Goal: Task Accomplishment & Management: Manage account settings

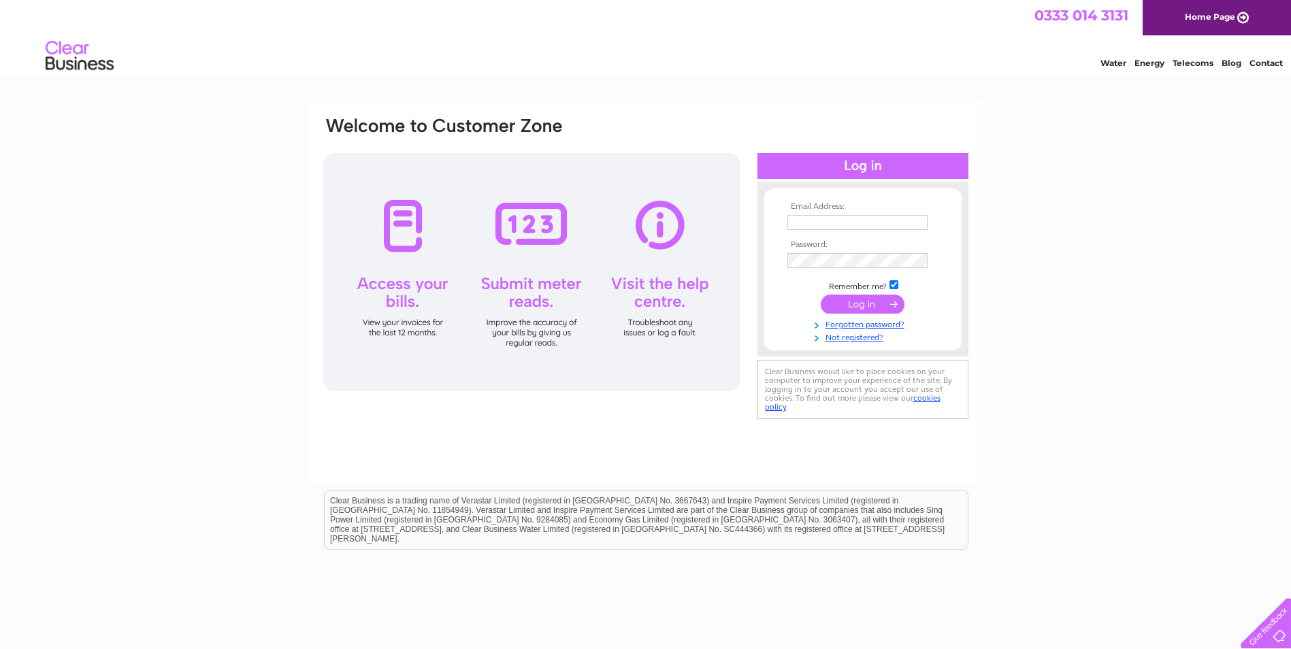
type input "adgewebley@aol.com"
click at [869, 304] on input "submit" at bounding box center [863, 304] width 84 height 19
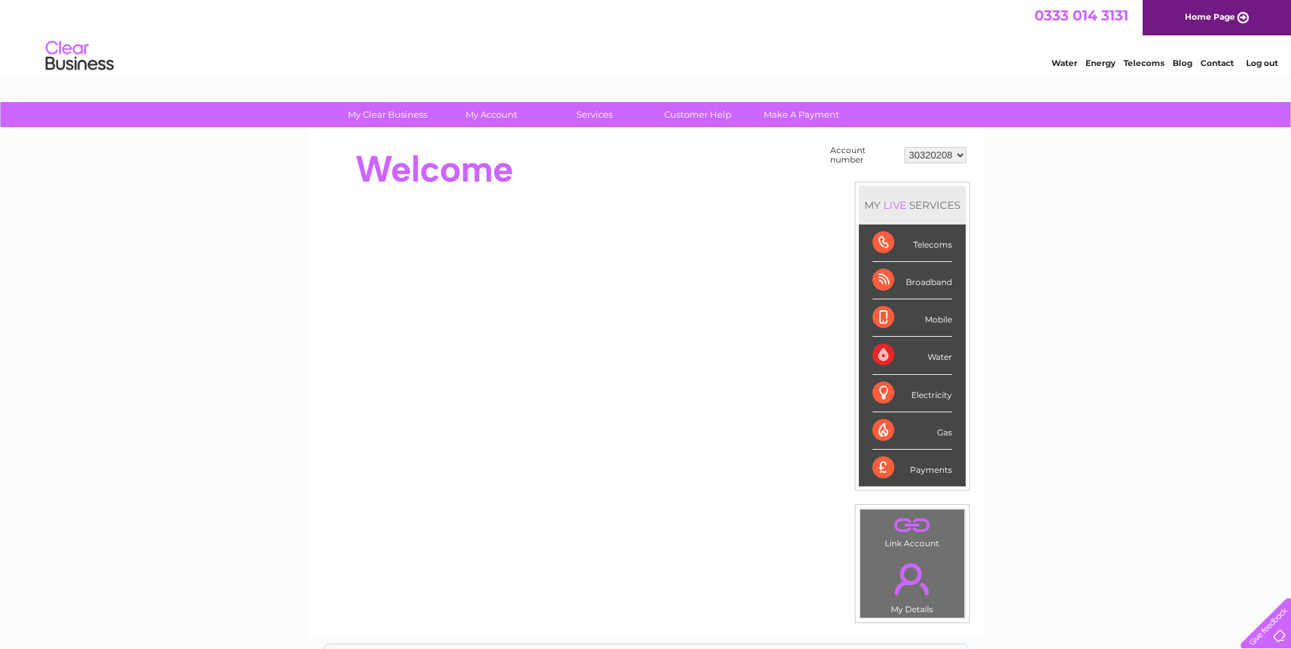
click at [878, 355] on div "Water" at bounding box center [913, 355] width 80 height 37
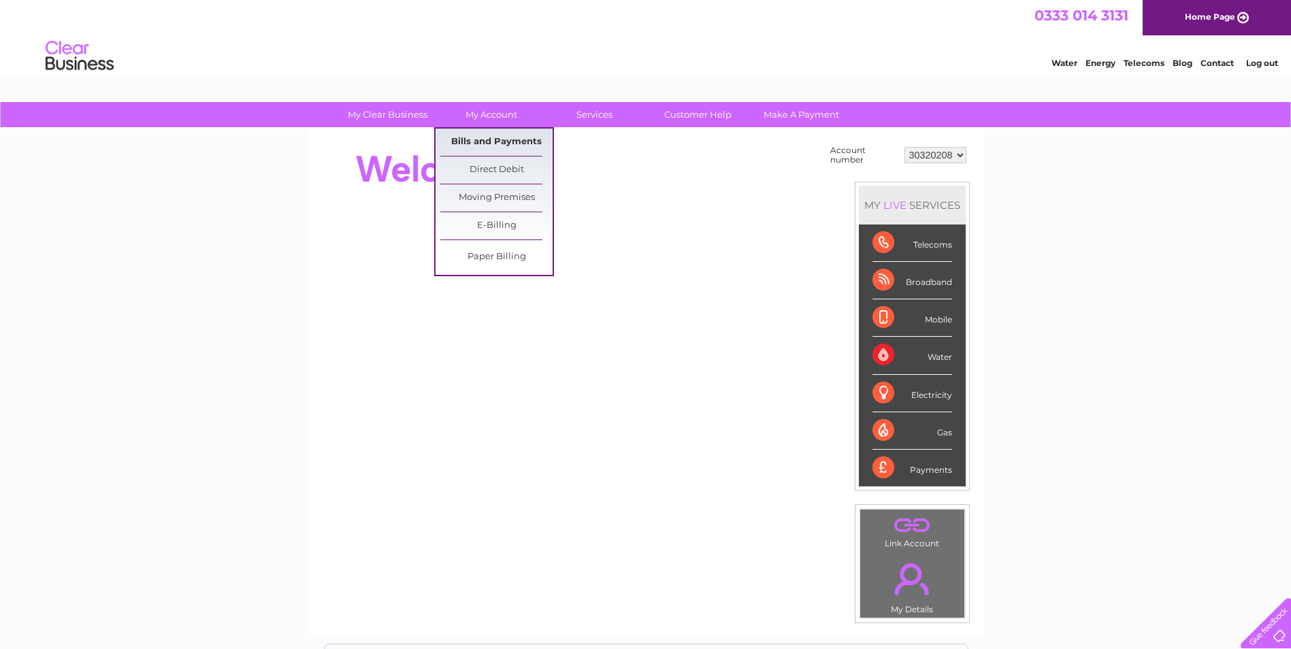
click at [493, 144] on link "Bills and Payments" at bounding box center [496, 142] width 112 height 27
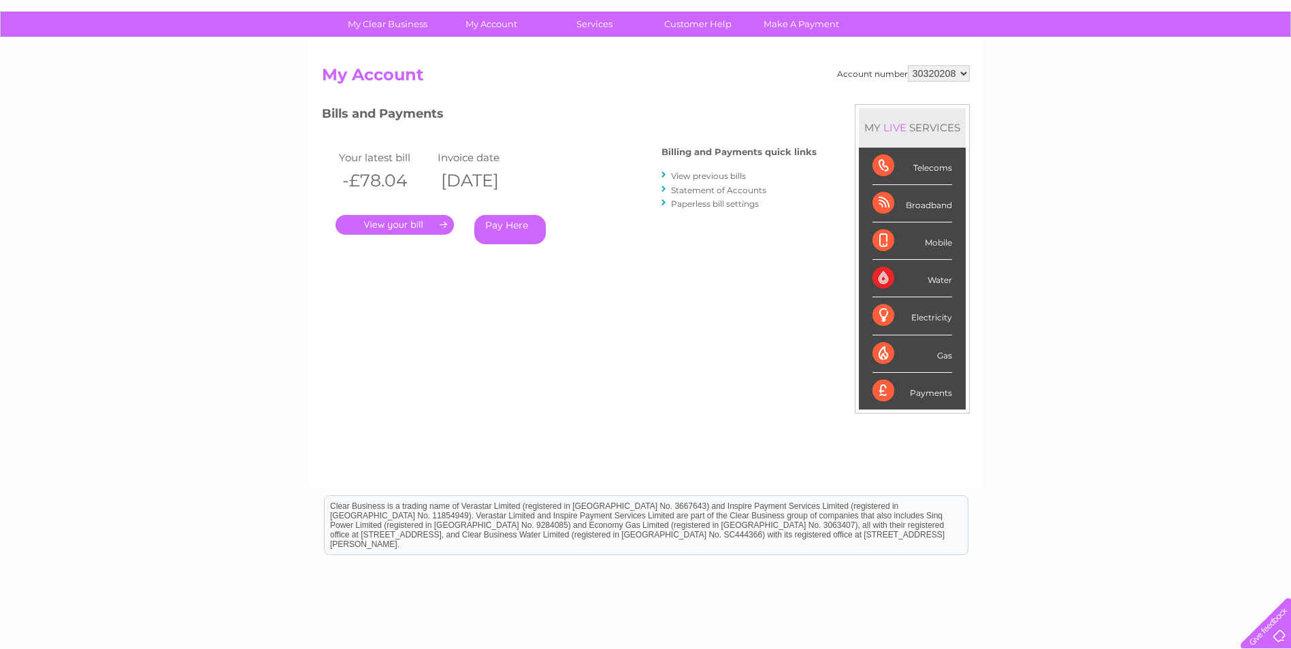
scroll to position [93, 0]
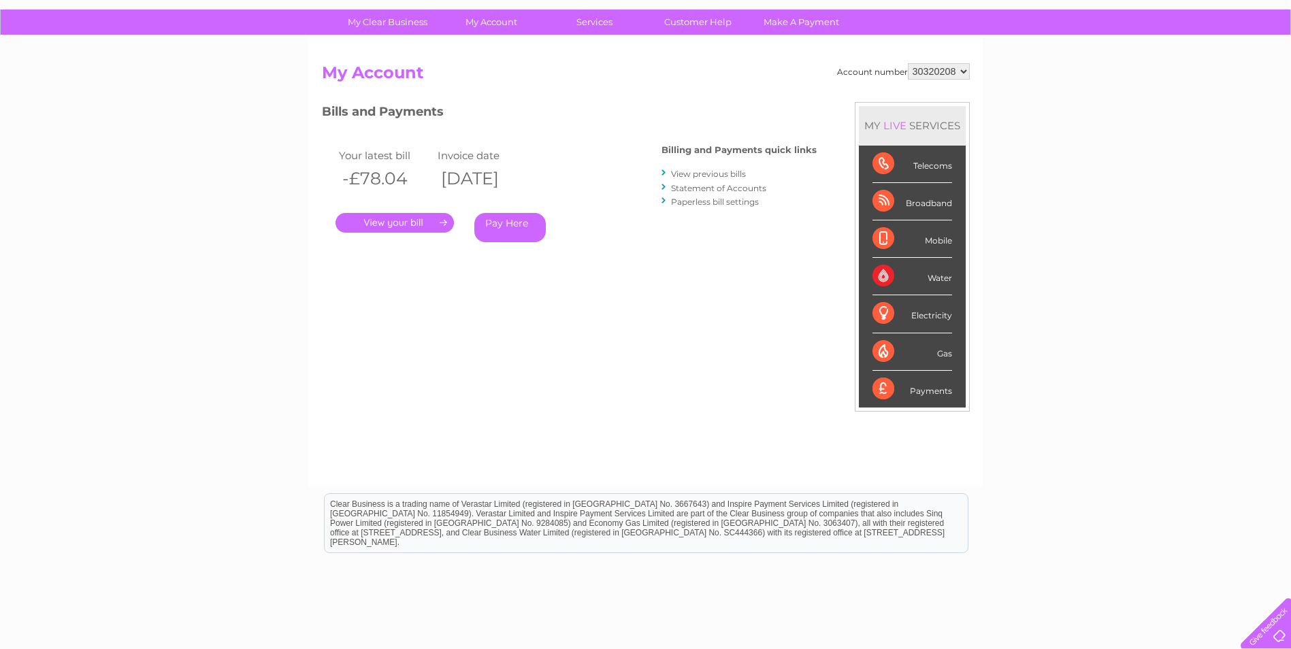
click at [423, 227] on link "." at bounding box center [395, 223] width 118 height 20
